Goal: Find specific page/section: Find specific page/section

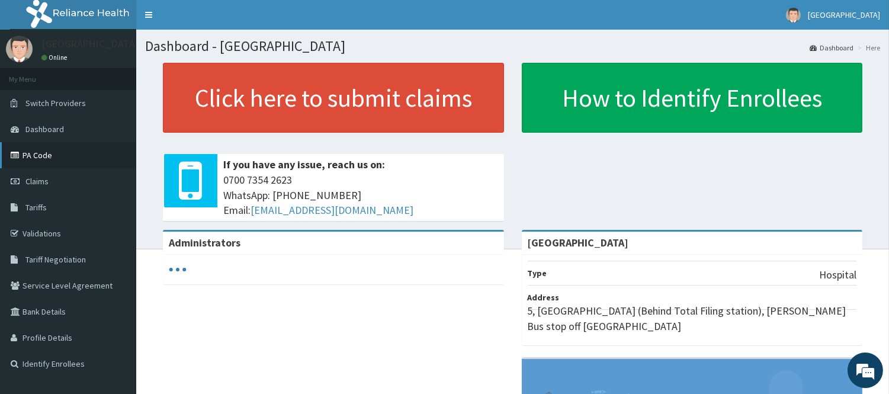
click at [43, 156] on link "PA Code" at bounding box center [68, 155] width 136 height 26
